Goal: Task Accomplishment & Management: Use online tool/utility

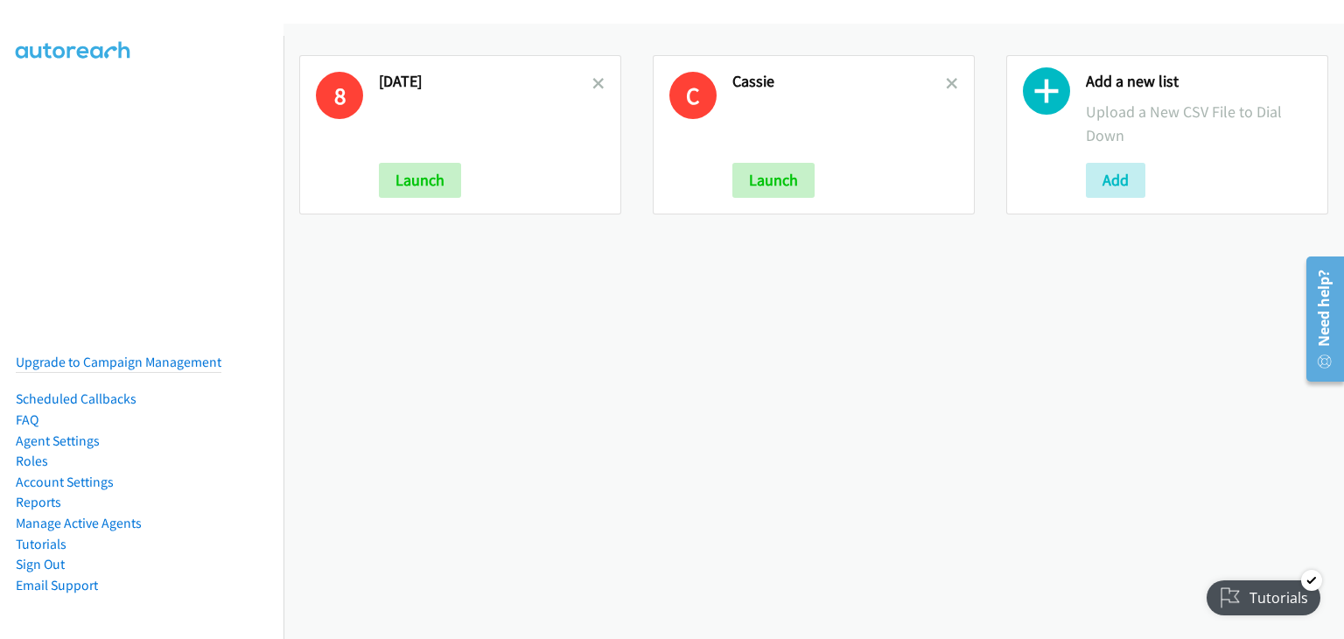
click at [1208, 414] on div "8 8/28/25 Launch C Cassie Launch Add a new list Upload a New CSV File to Dial D…" at bounding box center [814, 331] width 1061 height 615
click at [416, 176] on button "Launch" at bounding box center [420, 180] width 82 height 35
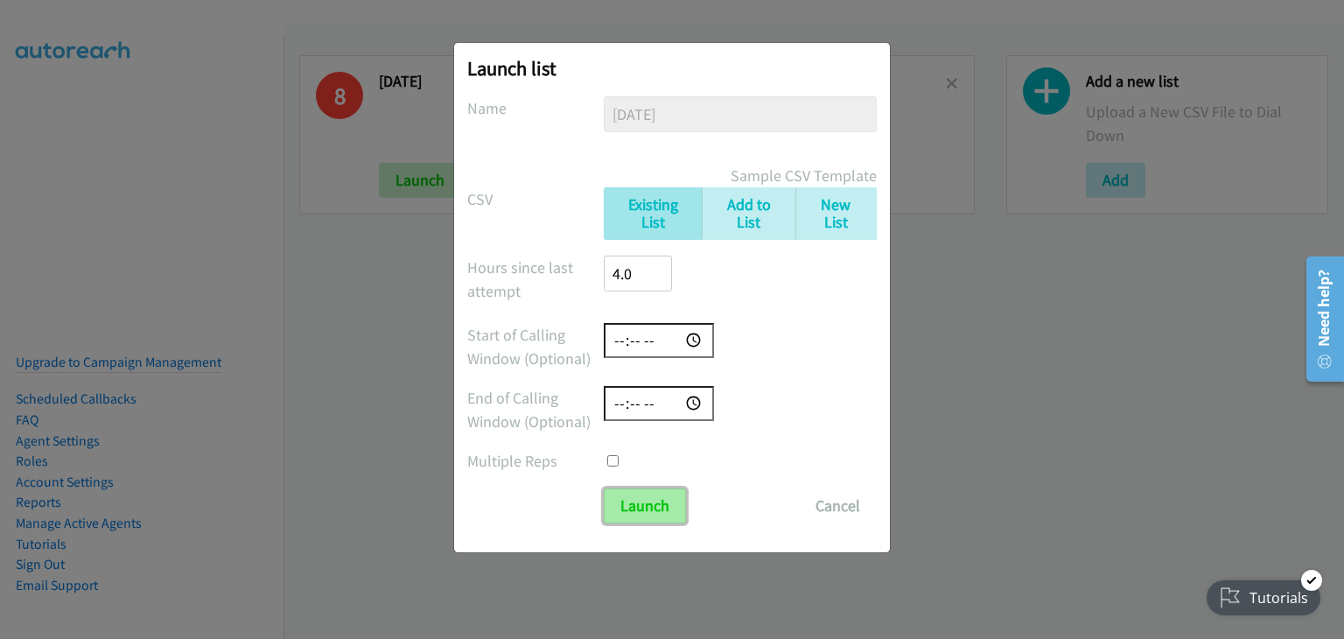
click at [649, 505] on input "Launch" at bounding box center [645, 505] width 82 height 35
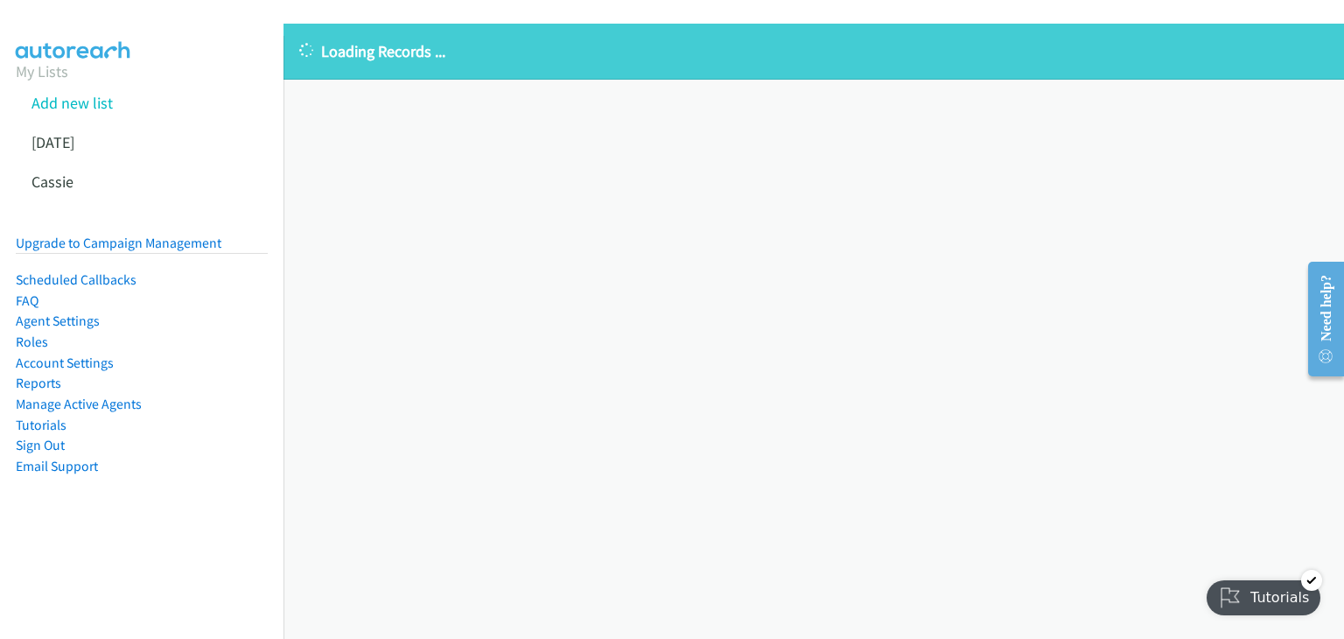
click at [1008, 32] on div "Loading Records ..." at bounding box center [814, 52] width 1061 height 56
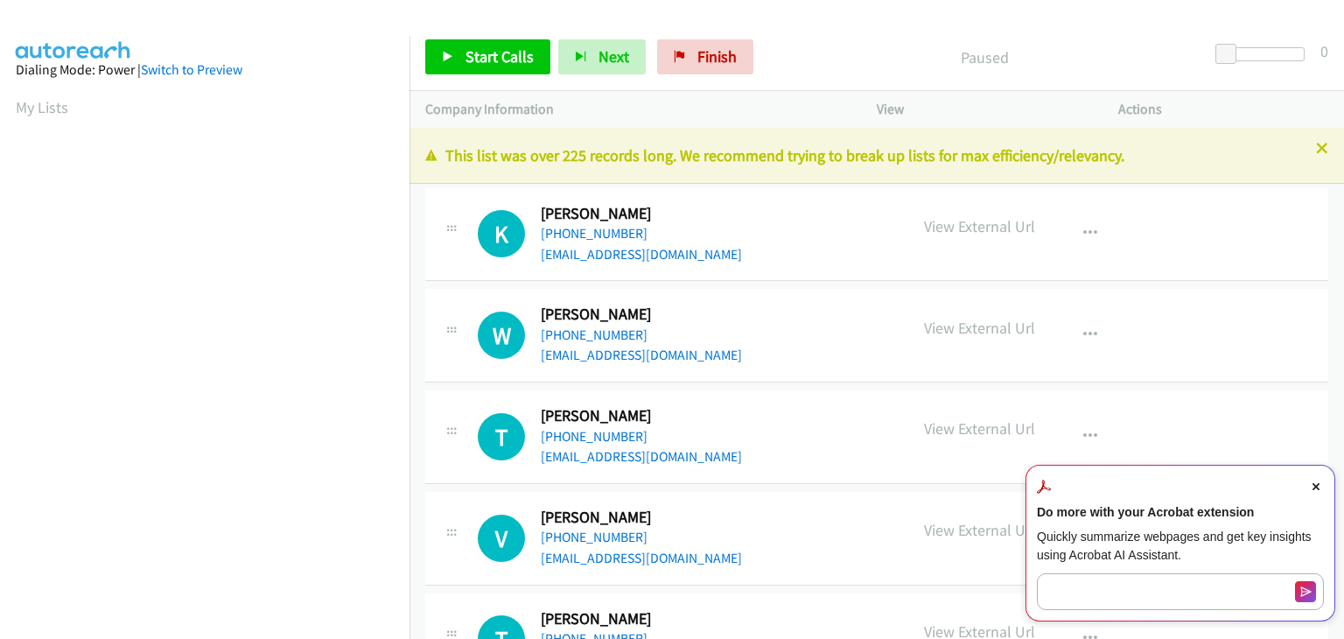
click at [1312, 488] on span "Close Acrobat AI Assistant Dialog" at bounding box center [1317, 487] width 16 height 16
